Goal: Task Accomplishment & Management: Manage account settings

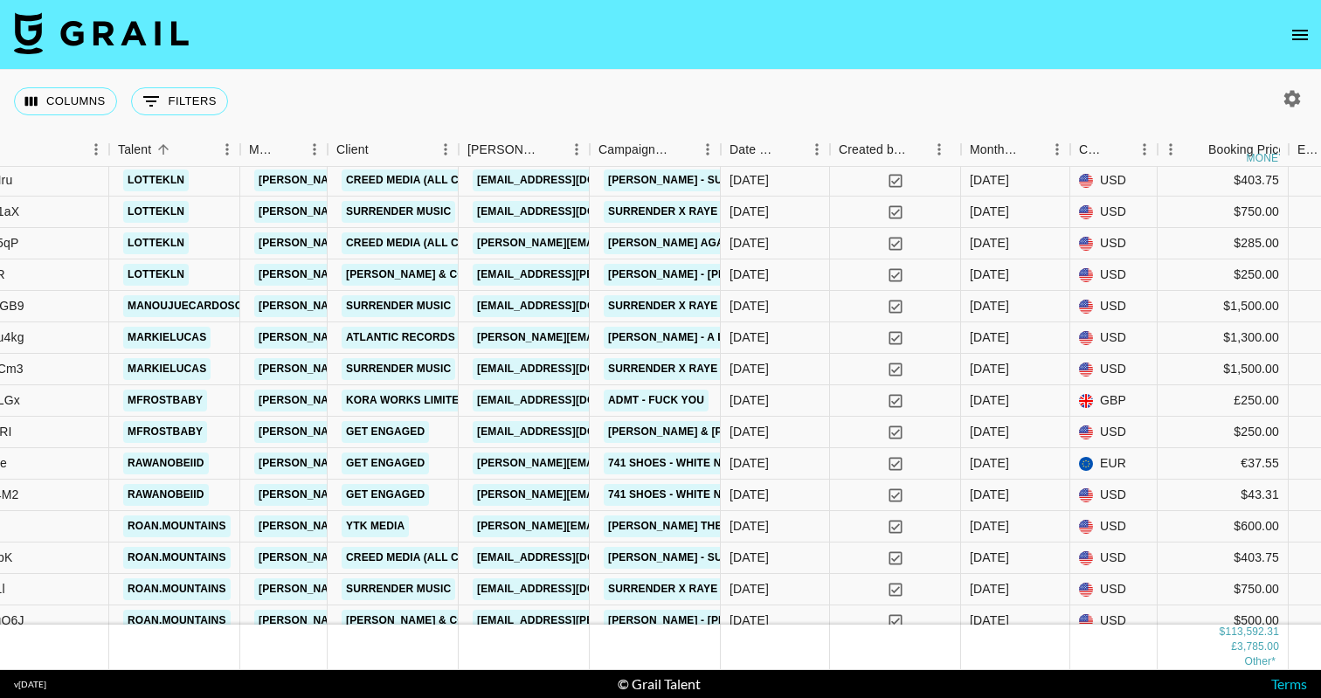
scroll to position [4946, 472]
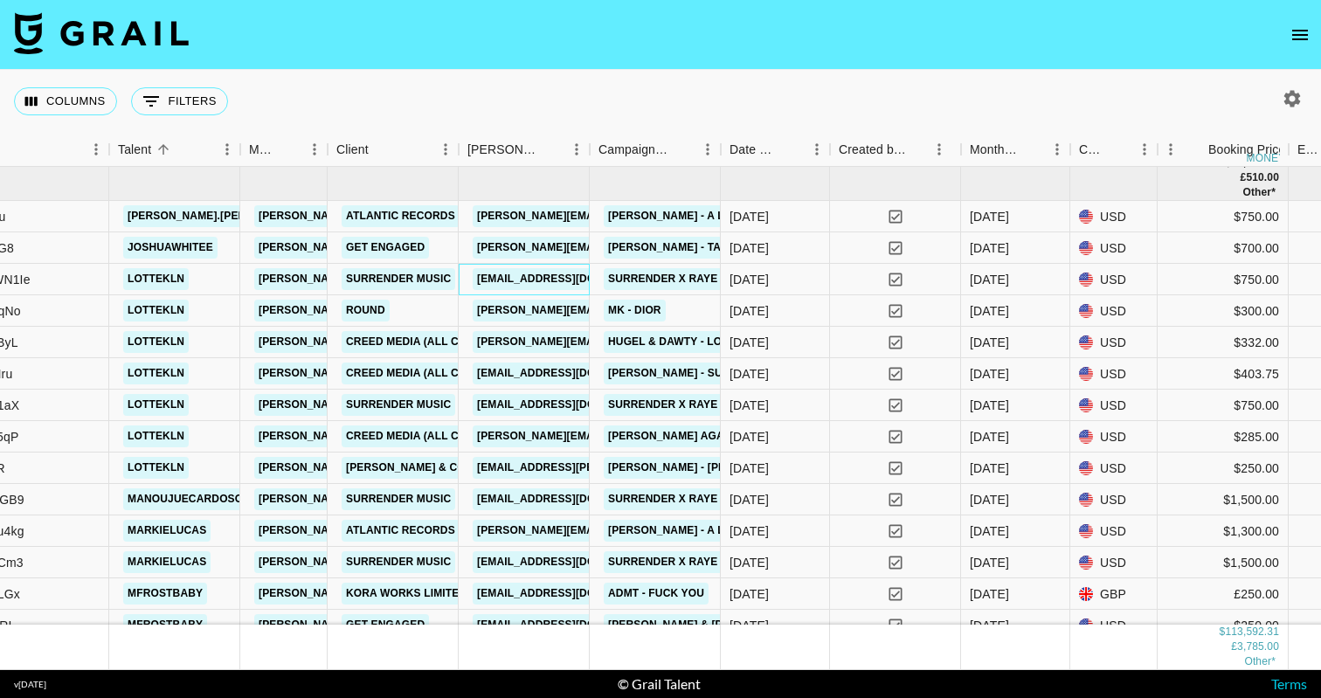
click at [549, 280] on link "[EMAIL_ADDRESS][DOMAIN_NAME]" at bounding box center [571, 279] width 196 height 22
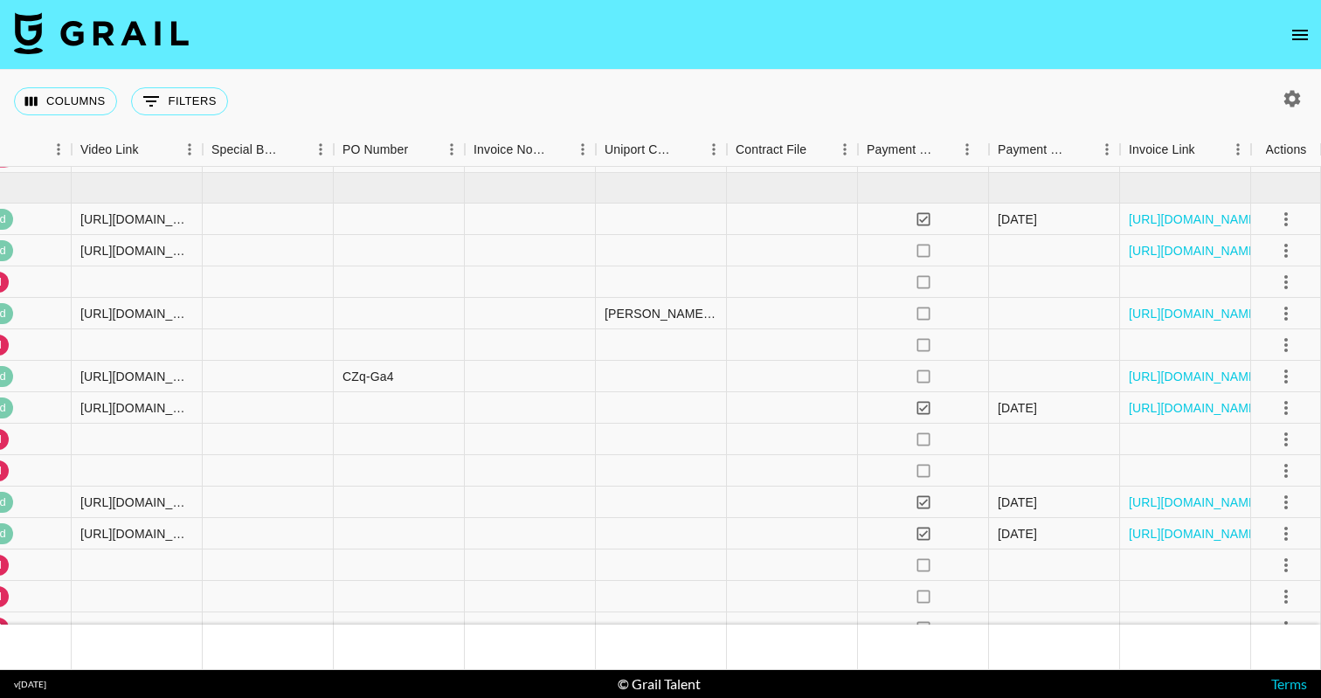
scroll to position [3578, 2038]
click at [1195, 250] on link "https://in.xero.com/okSDG7le5UxdpDqHlYo8Cwf5xw6Zonnn7G16AkyB" at bounding box center [1195, 250] width 132 height 17
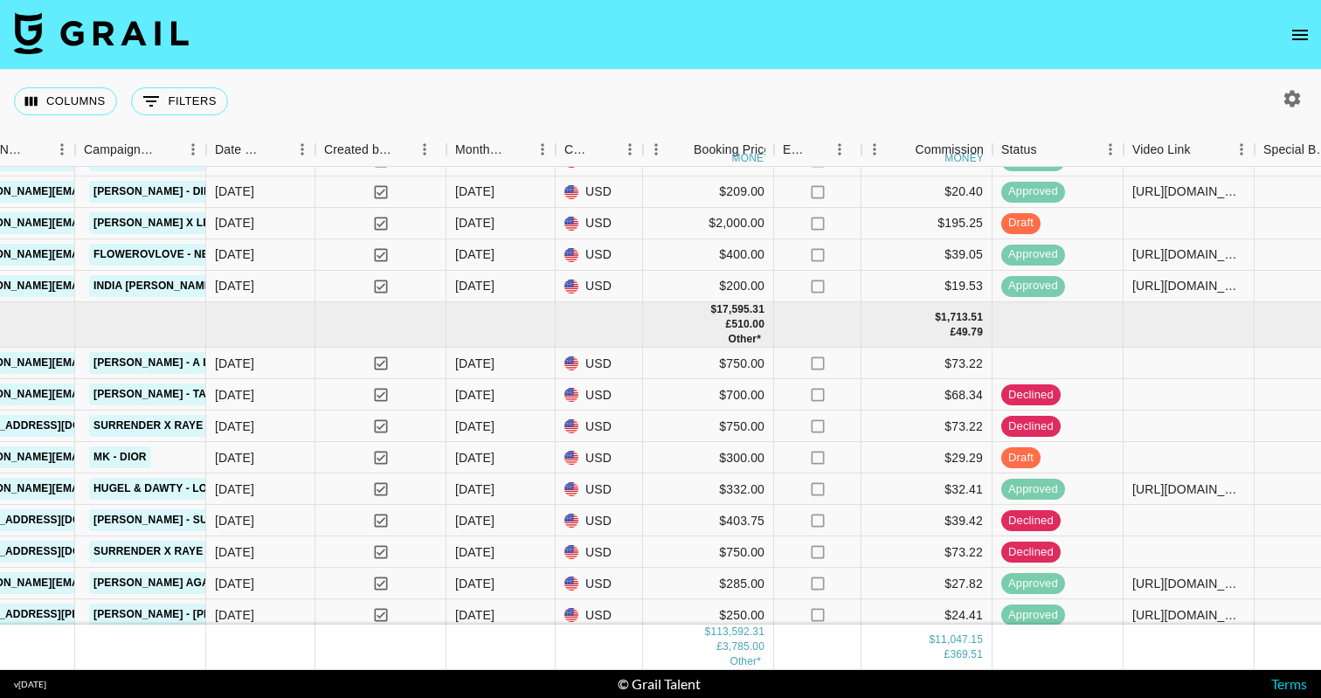
scroll to position [4800, 1050]
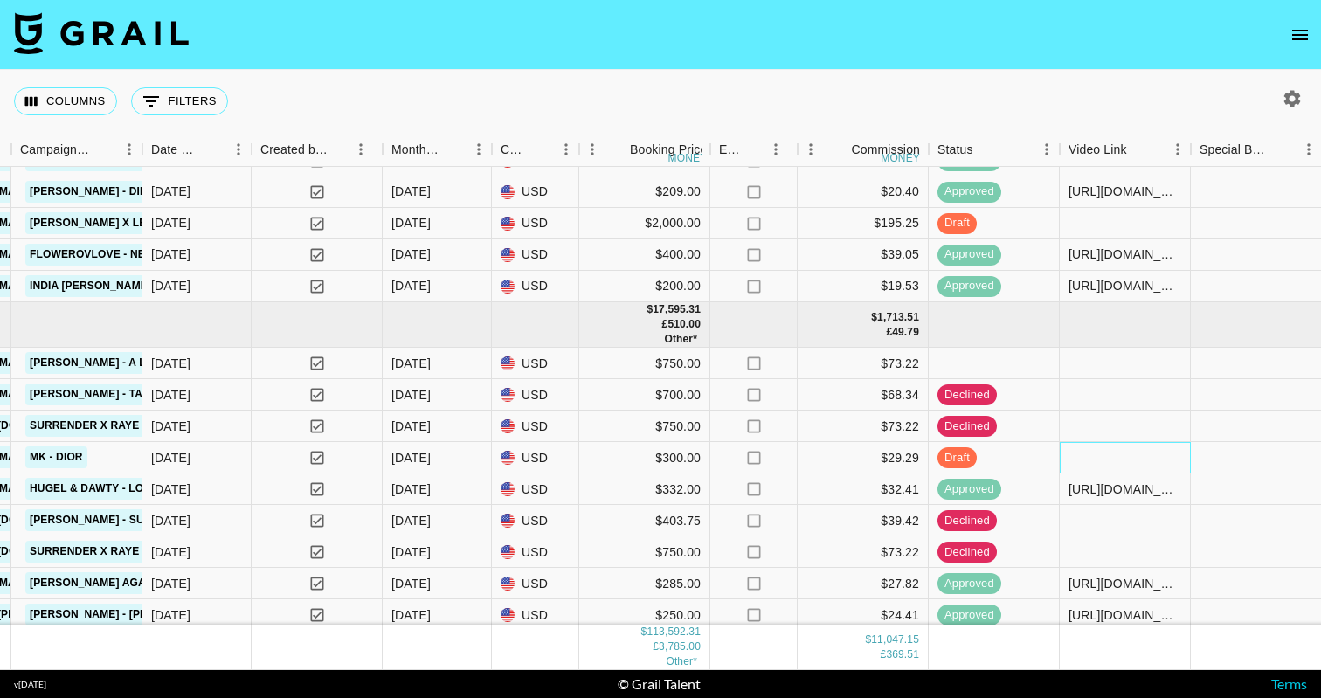
click at [1123, 457] on div at bounding box center [1125, 457] width 131 height 31
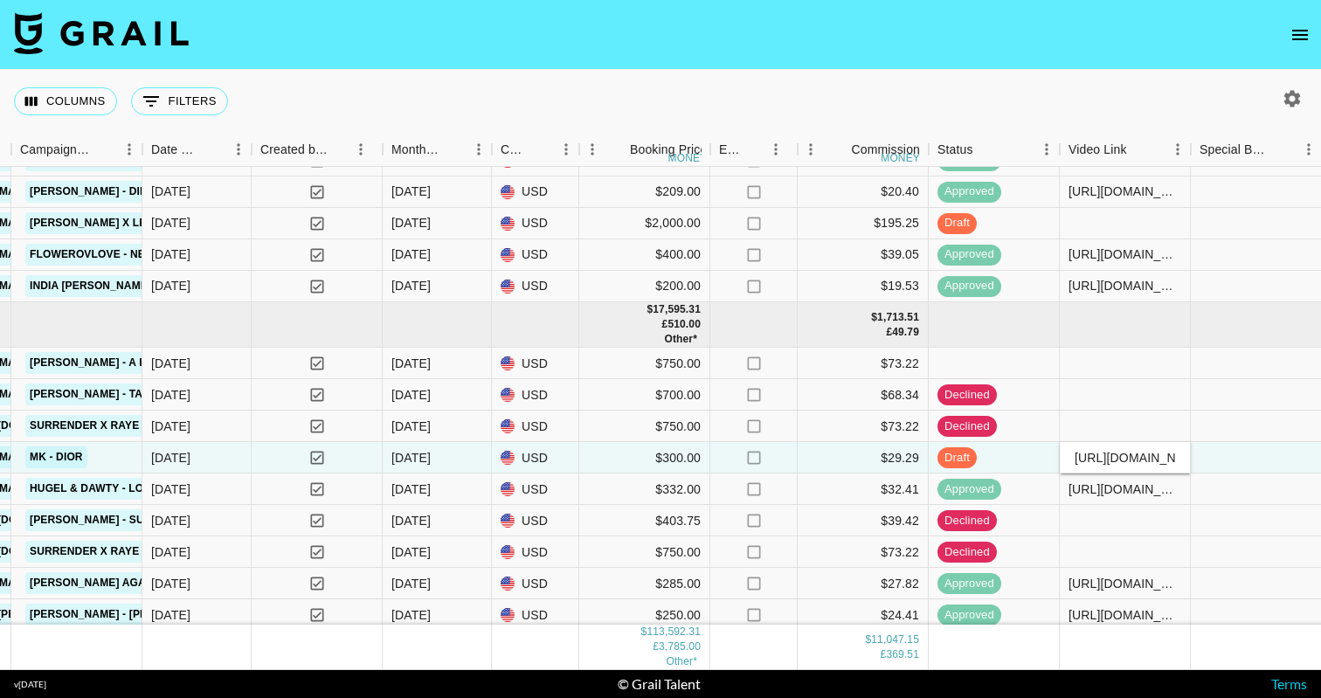
type input "https://www.tiktok.com/@lottekln/video/7540244395665231136"
click at [1250, 449] on div at bounding box center [1256, 457] width 131 height 31
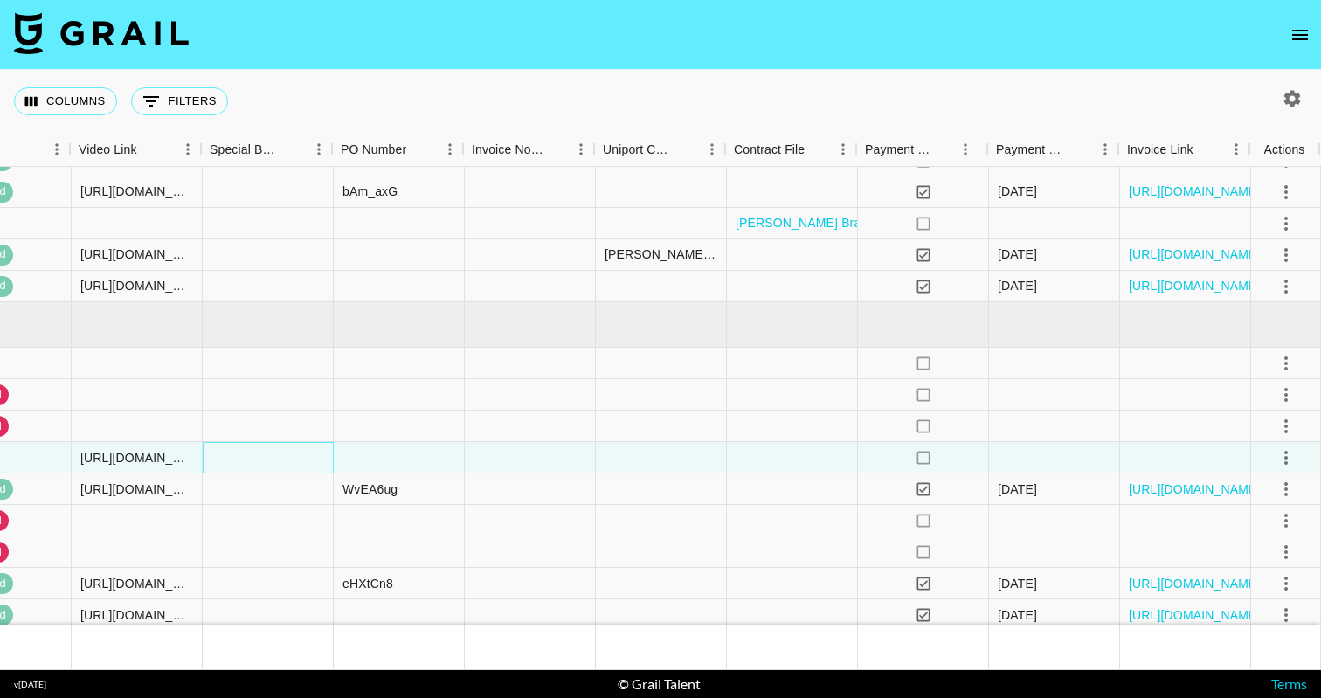
scroll to position [4800, 2038]
click at [1291, 454] on icon "select merge strategy" at bounding box center [1286, 457] width 21 height 21
click at [1265, 636] on li "Approve" at bounding box center [1264, 620] width 114 height 31
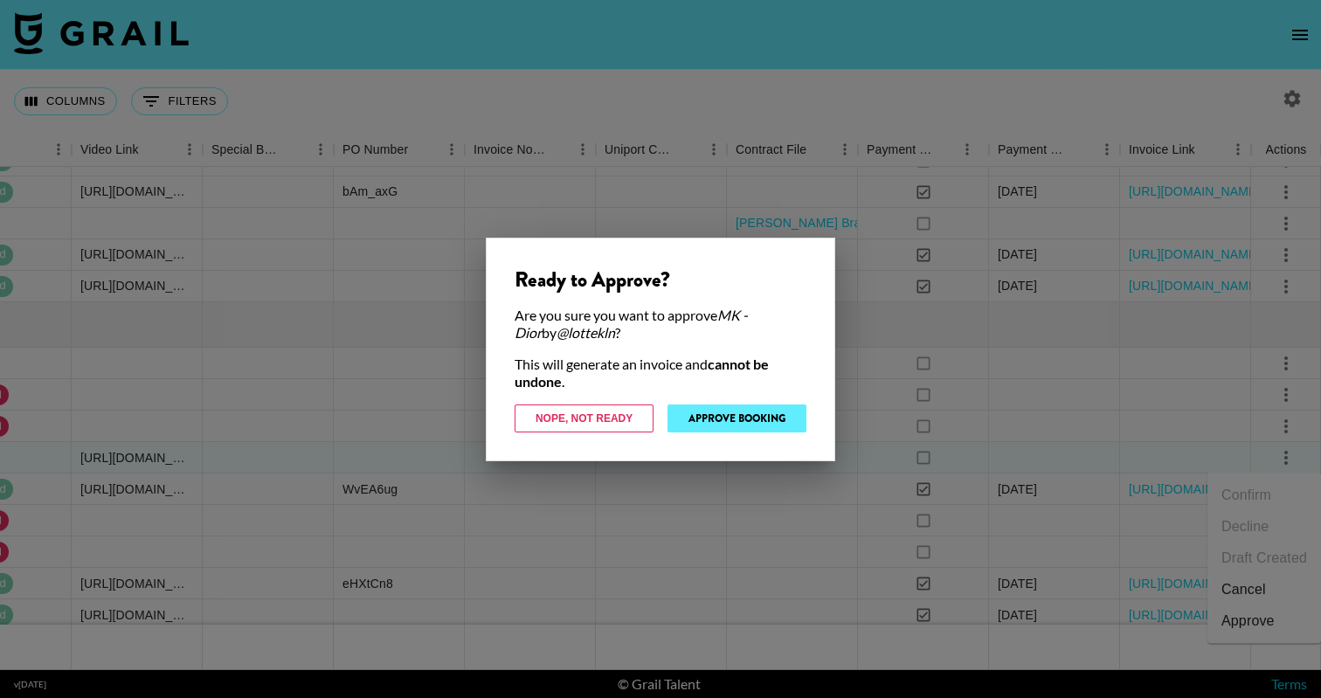
click at [744, 404] on button "Approve Booking" at bounding box center [736, 418] width 139 height 28
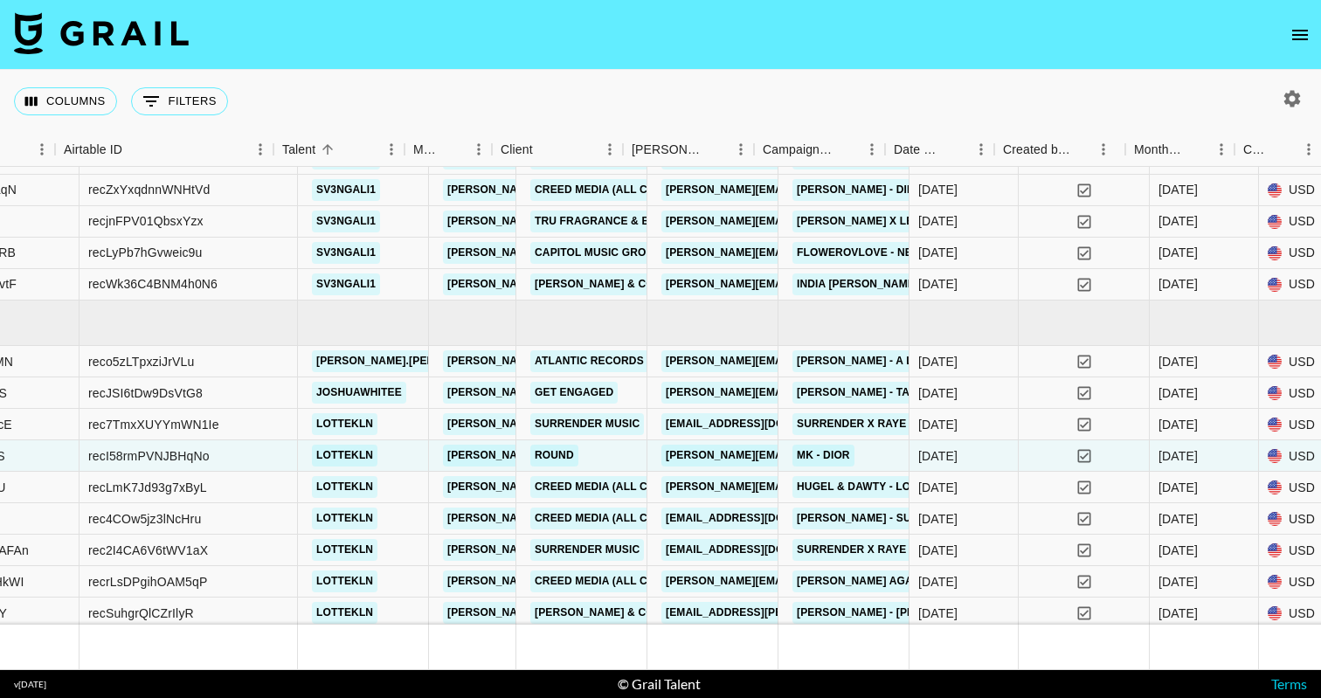
scroll to position [4801, 249]
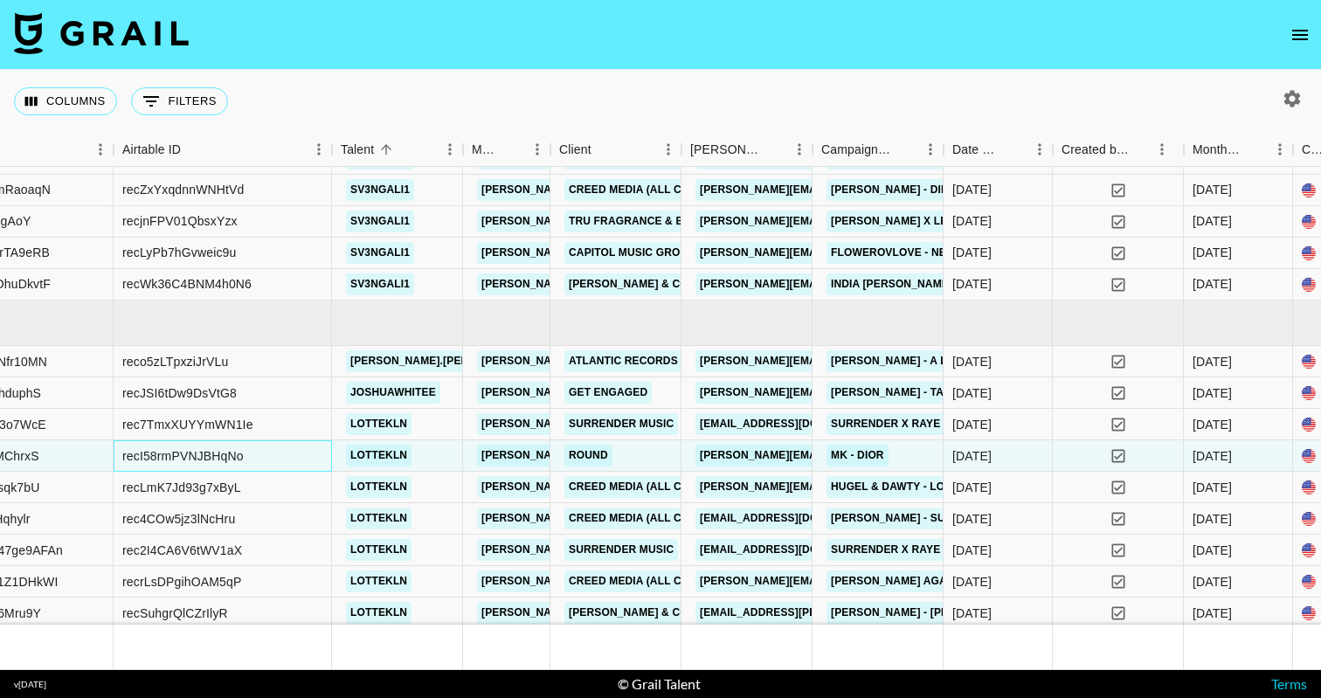
click at [220, 455] on div "recI58rmPVNJBHqNo" at bounding box center [182, 455] width 121 height 17
copy div "recI58rmPVNJBHqNo"
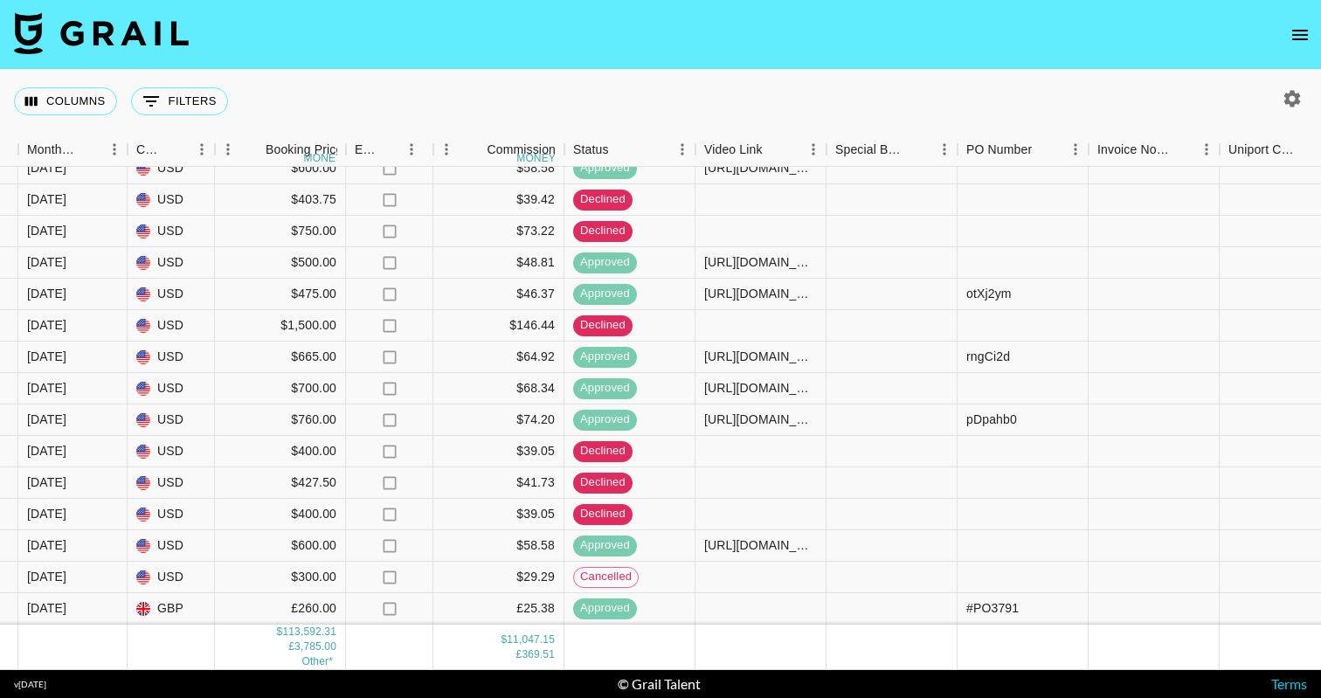
scroll to position [5498, 1414]
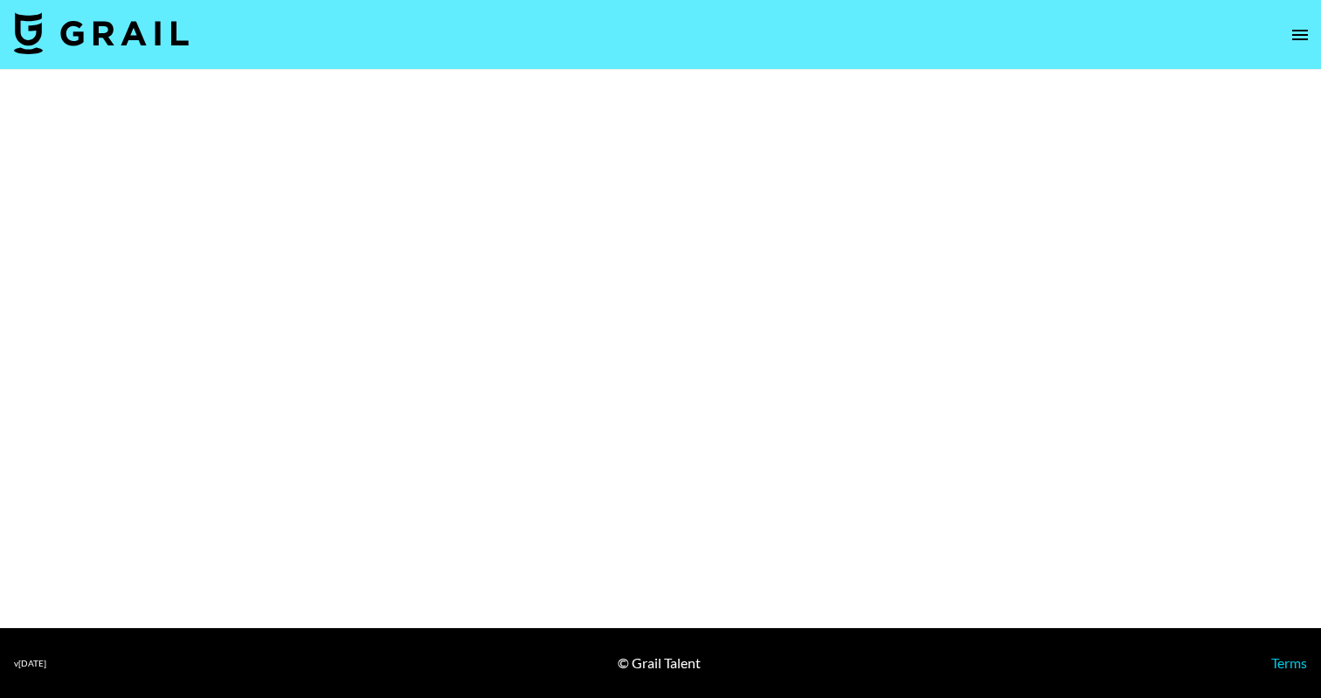
select select "Song"
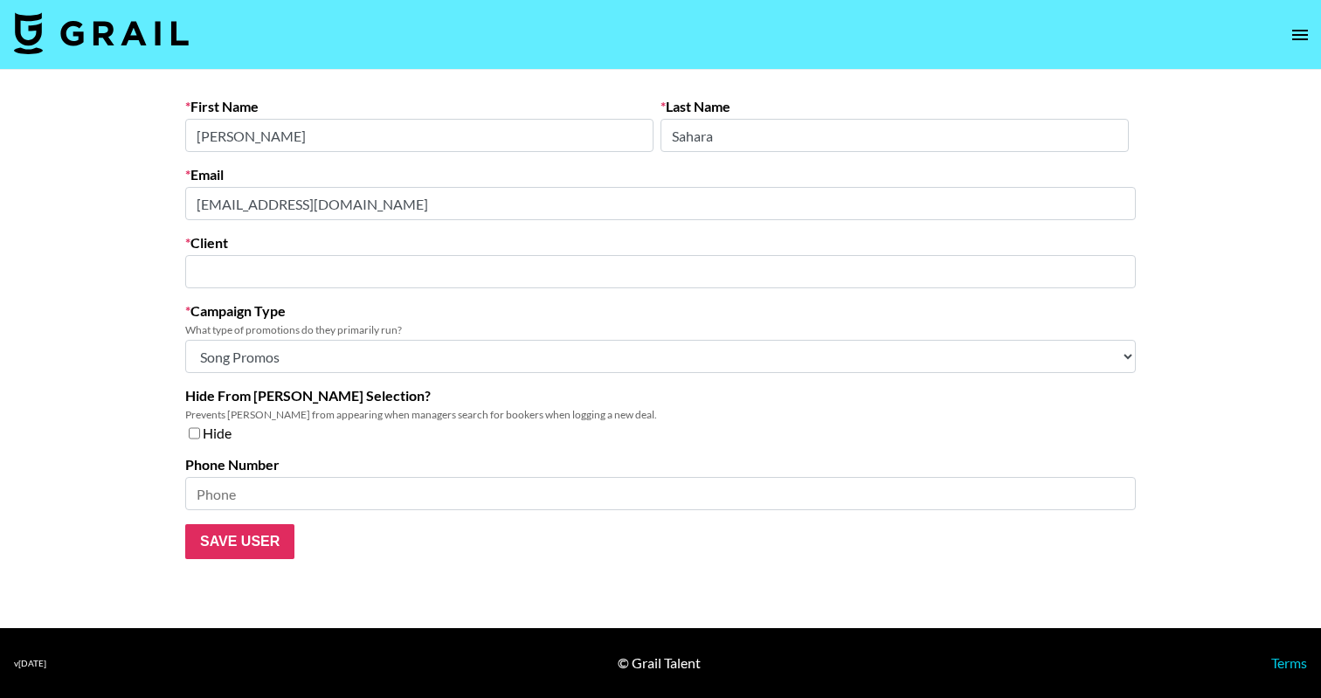
type input "Surrender Music"
